Goal: Obtain resource: Obtain resource

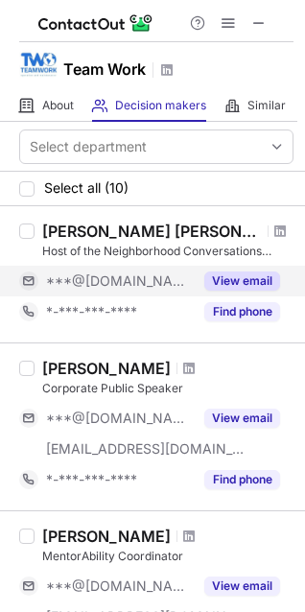
click at [241, 276] on button "View email" at bounding box center [242, 281] width 76 height 19
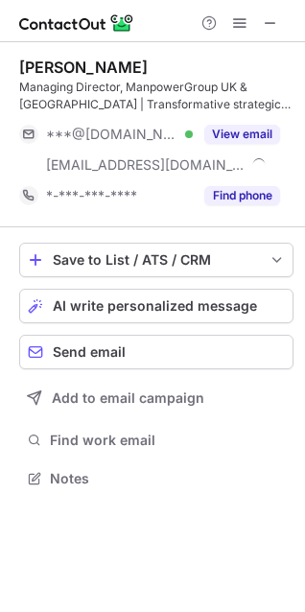
scroll to position [465, 305]
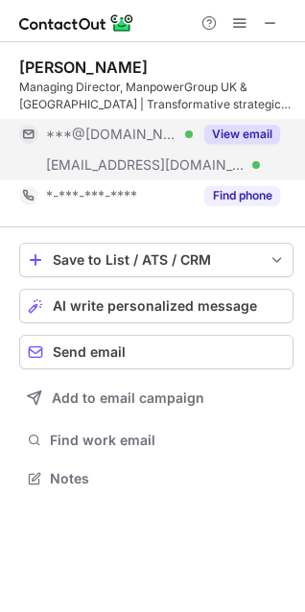
click at [255, 127] on button "View email" at bounding box center [242, 134] width 76 height 19
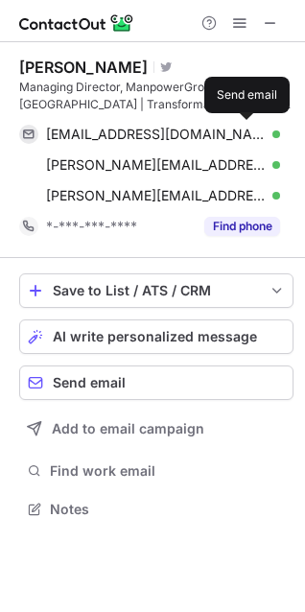
scroll to position [496, 305]
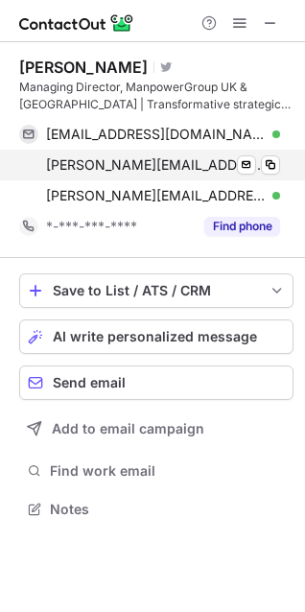
click at [212, 165] on span "[PERSON_NAME][EMAIL_ADDRESS][PERSON_NAME][DOMAIN_NAME]" at bounding box center [156, 164] width 220 height 17
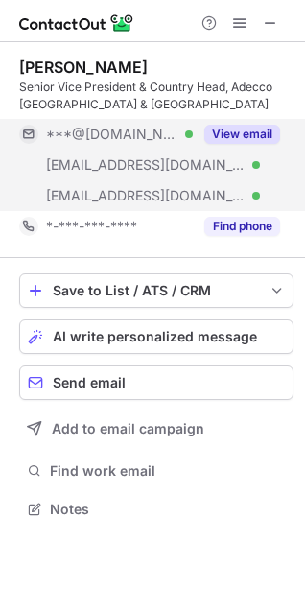
click at [220, 132] on button "View email" at bounding box center [242, 134] width 76 height 19
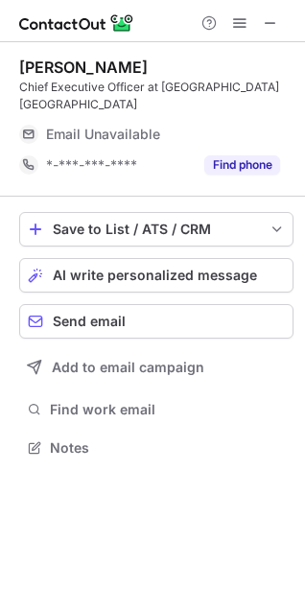
scroll to position [448, 305]
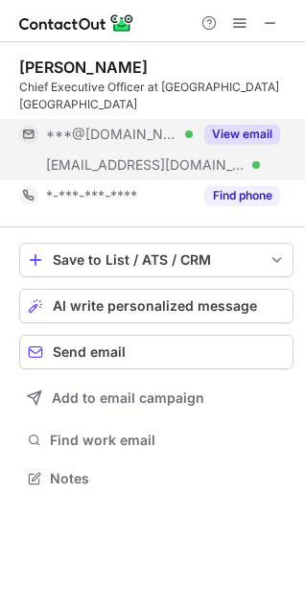
click at [243, 125] on button "View email" at bounding box center [242, 134] width 76 height 19
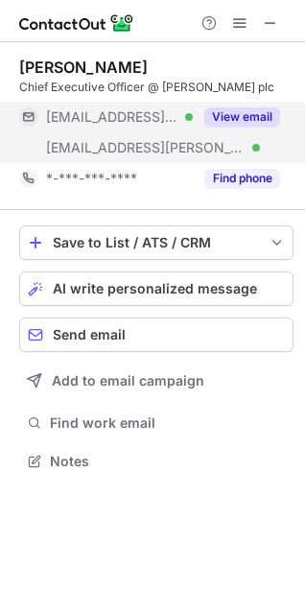
click at [272, 119] on button "View email" at bounding box center [242, 116] width 76 height 19
